Goal: Ask a question

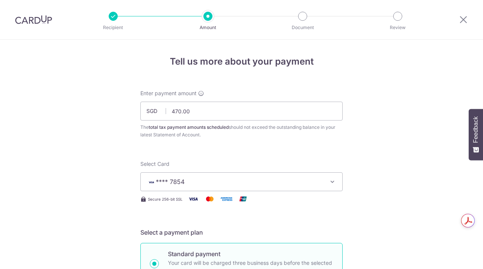
select select "3"
click at [34, 21] on img at bounding box center [33, 19] width 37 height 9
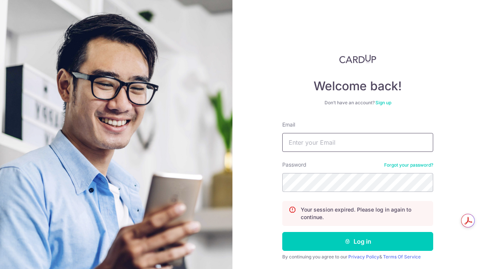
click at [301, 137] on input "Email" at bounding box center [357, 142] width 151 height 19
type input "[EMAIL_ADDRESS][DOMAIN_NAME]"
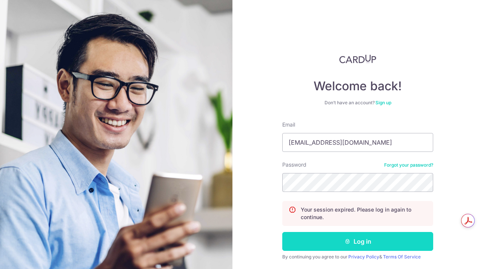
click at [358, 243] on button "Log in" at bounding box center [357, 241] width 151 height 19
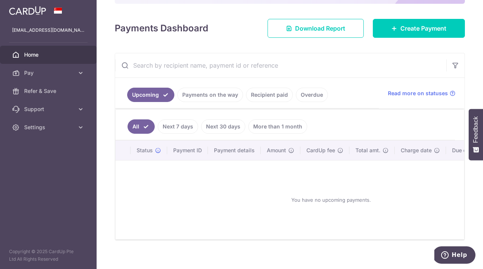
scroll to position [100, 0]
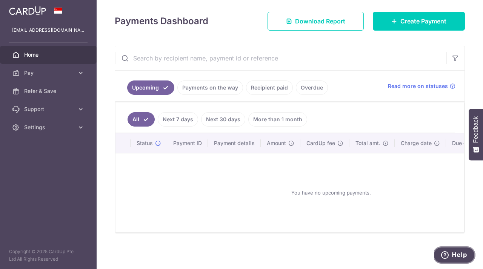
click at [455, 254] on span "Help" at bounding box center [459, 254] width 15 height 7
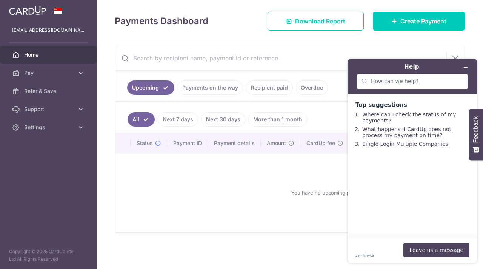
click at [363, 249] on div "zendesk .cls-1{fill:#03363d;} Leave us a message" at bounding box center [412, 250] width 114 height 14
click at [379, 83] on input "search" at bounding box center [417, 81] width 92 height 7
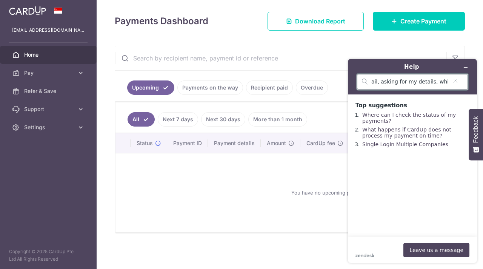
scroll to position [0, 53]
click at [413, 84] on input "I have received an email, asking for my details, which I am not sure its legiti…" at bounding box center [409, 81] width 77 height 7
click at [400, 82] on input "I have received an email, asking for my details e.g id, addres , etc. which I a…" at bounding box center [409, 81] width 77 height 7
type input "I have received an email, asking for my details e.g id, address , etc. which I …"
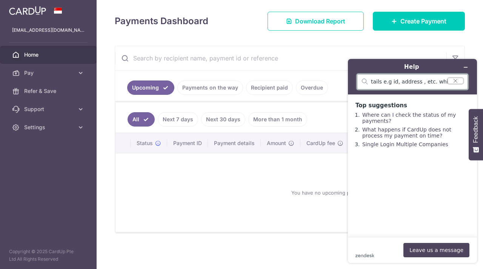
click at [450, 83] on button "Clear search" at bounding box center [455, 80] width 15 height 5
type input "d"
type input "i want to talk to a representative"
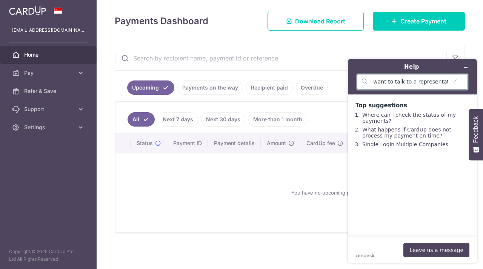
scroll to position [0, 0]
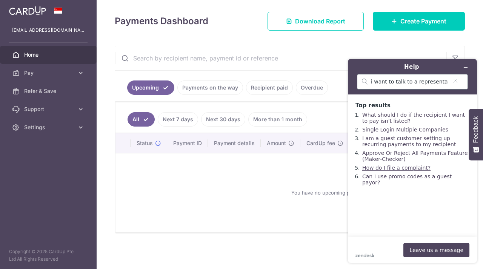
click at [392, 169] on link "How do I file a complaint?" at bounding box center [396, 168] width 68 height 6
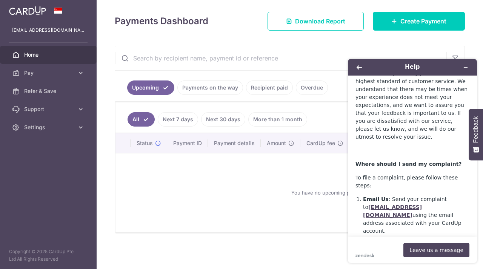
scroll to position [82, 0]
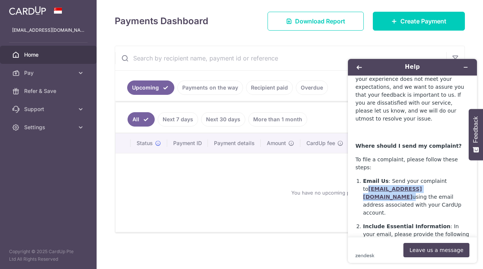
drag, startPoint x: 361, startPoint y: 160, endPoint x: 424, endPoint y: 161, distance: 62.6
copy p "[EMAIL_ADDRESS][DOMAIN_NAME]"
